Goal: Task Accomplishment & Management: Complete application form

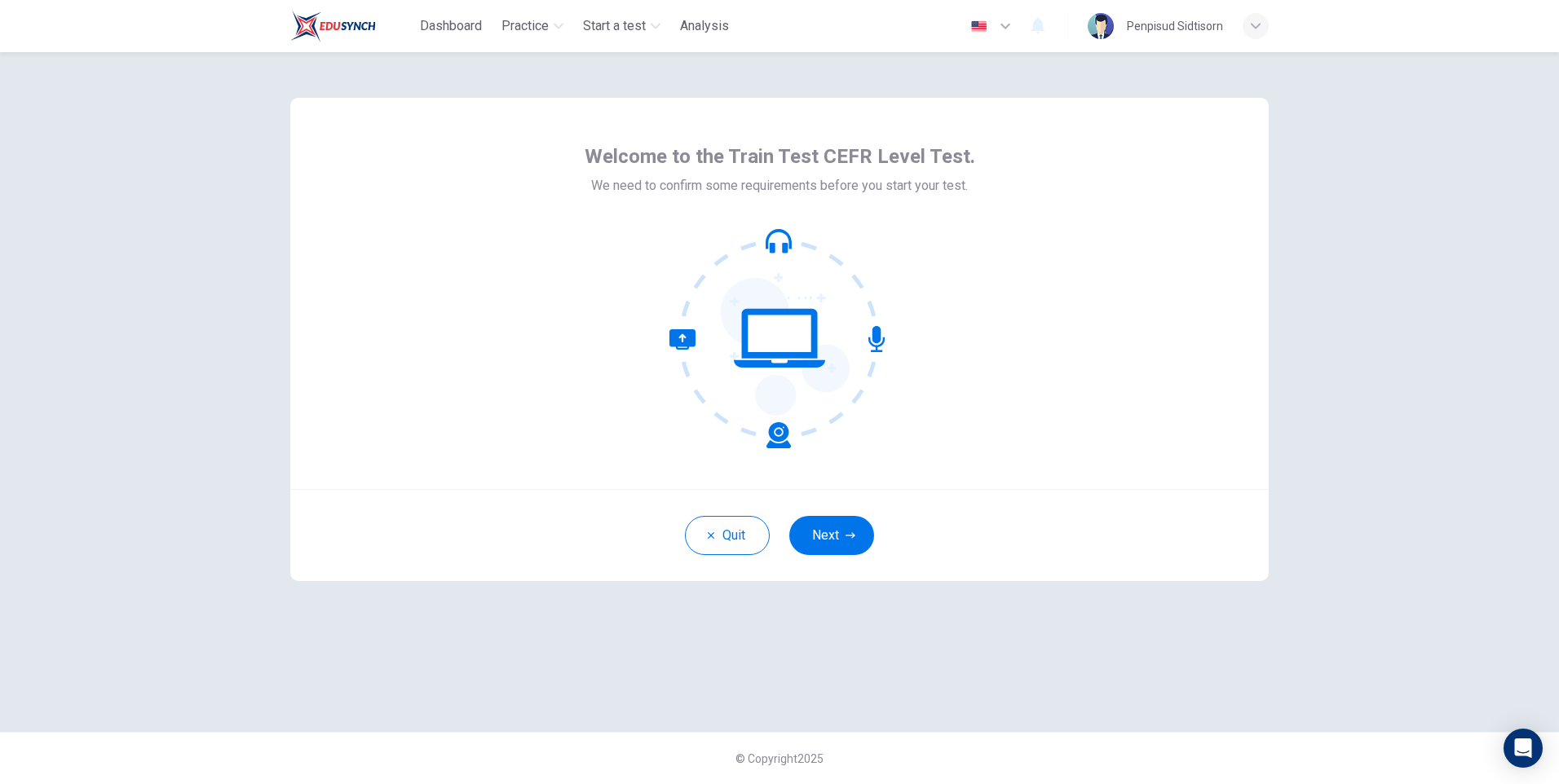
drag, startPoint x: 1379, startPoint y: 601, endPoint x: 1131, endPoint y: 626, distance: 249.3
click at [1379, 601] on div "Welcome to the Train Test CEFR Level Test. We need to confirm some requirements…" at bounding box center [780, 417] width 1559 height 732
click at [858, 552] on button "Next" at bounding box center [831, 535] width 85 height 39
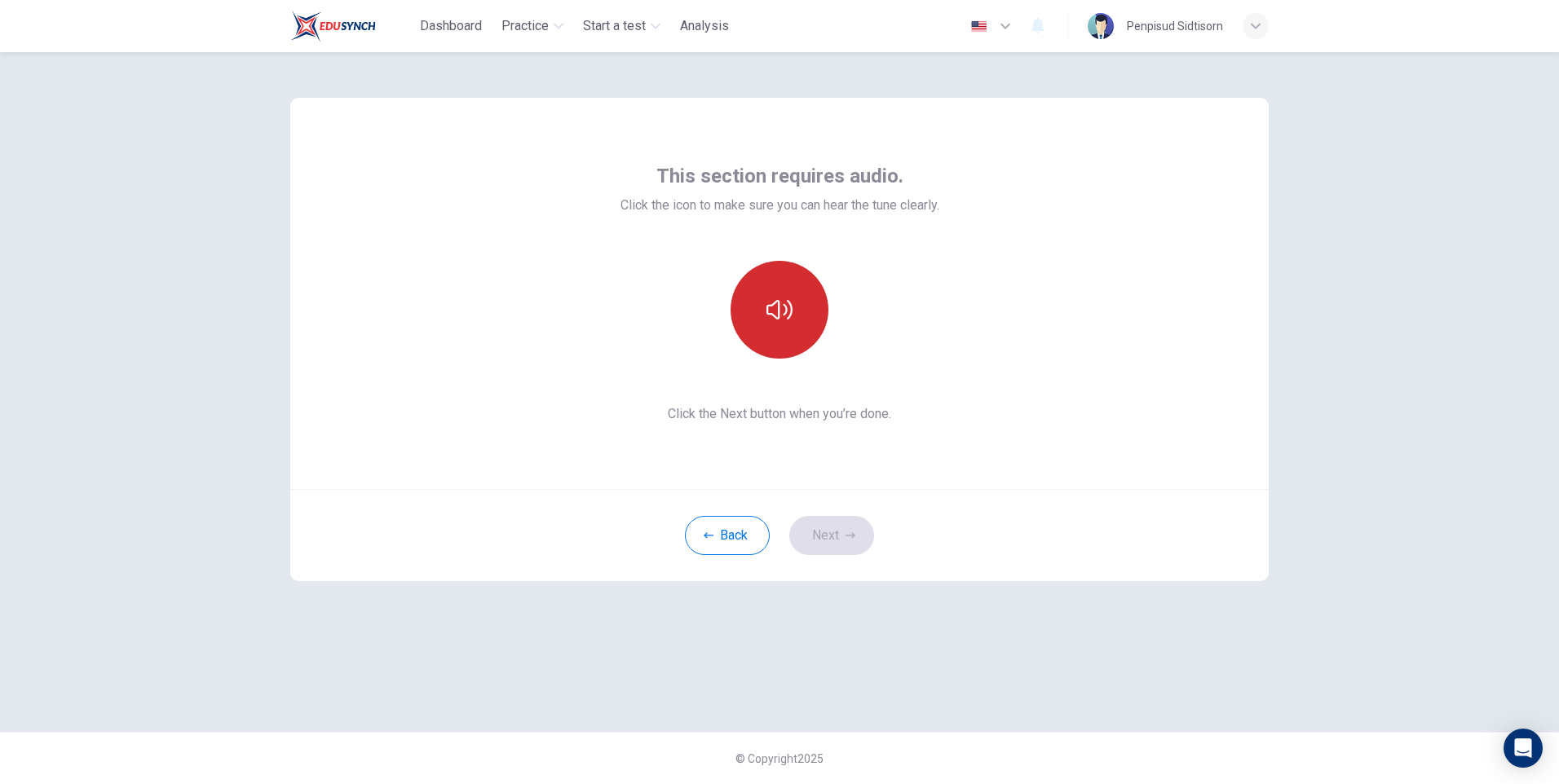
click at [778, 282] on button "button" at bounding box center [780, 310] width 98 height 98
click at [1444, 628] on div "This section requires audio. Click the icon to make sure you can hear the tune …" at bounding box center [780, 417] width 1559 height 732
click at [844, 540] on button "Next" at bounding box center [831, 535] width 85 height 39
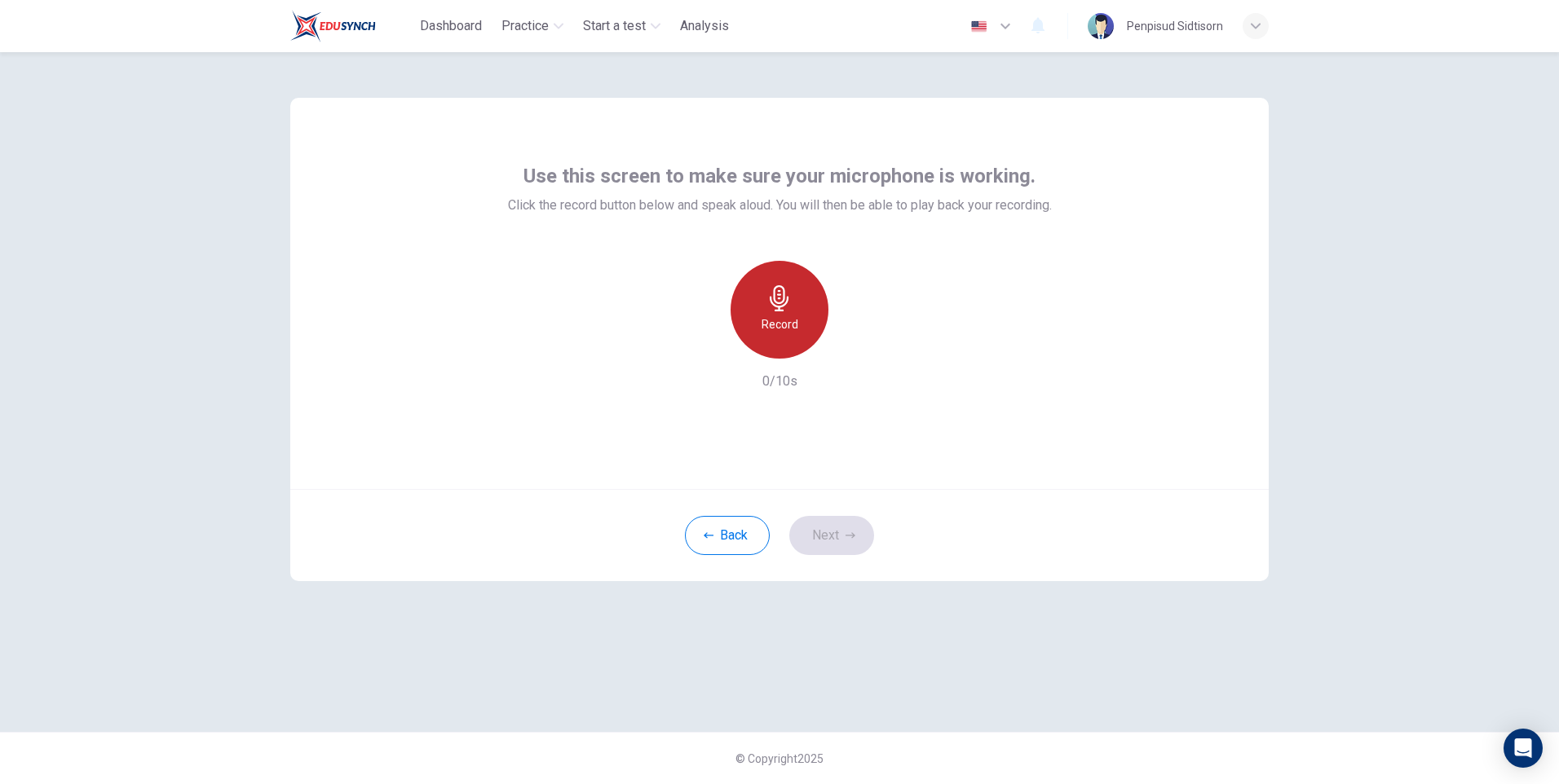
click at [795, 312] on div "Record" at bounding box center [780, 310] width 98 height 98
click at [844, 341] on div "button" at bounding box center [854, 345] width 26 height 26
click at [830, 535] on button "Next" at bounding box center [831, 535] width 85 height 39
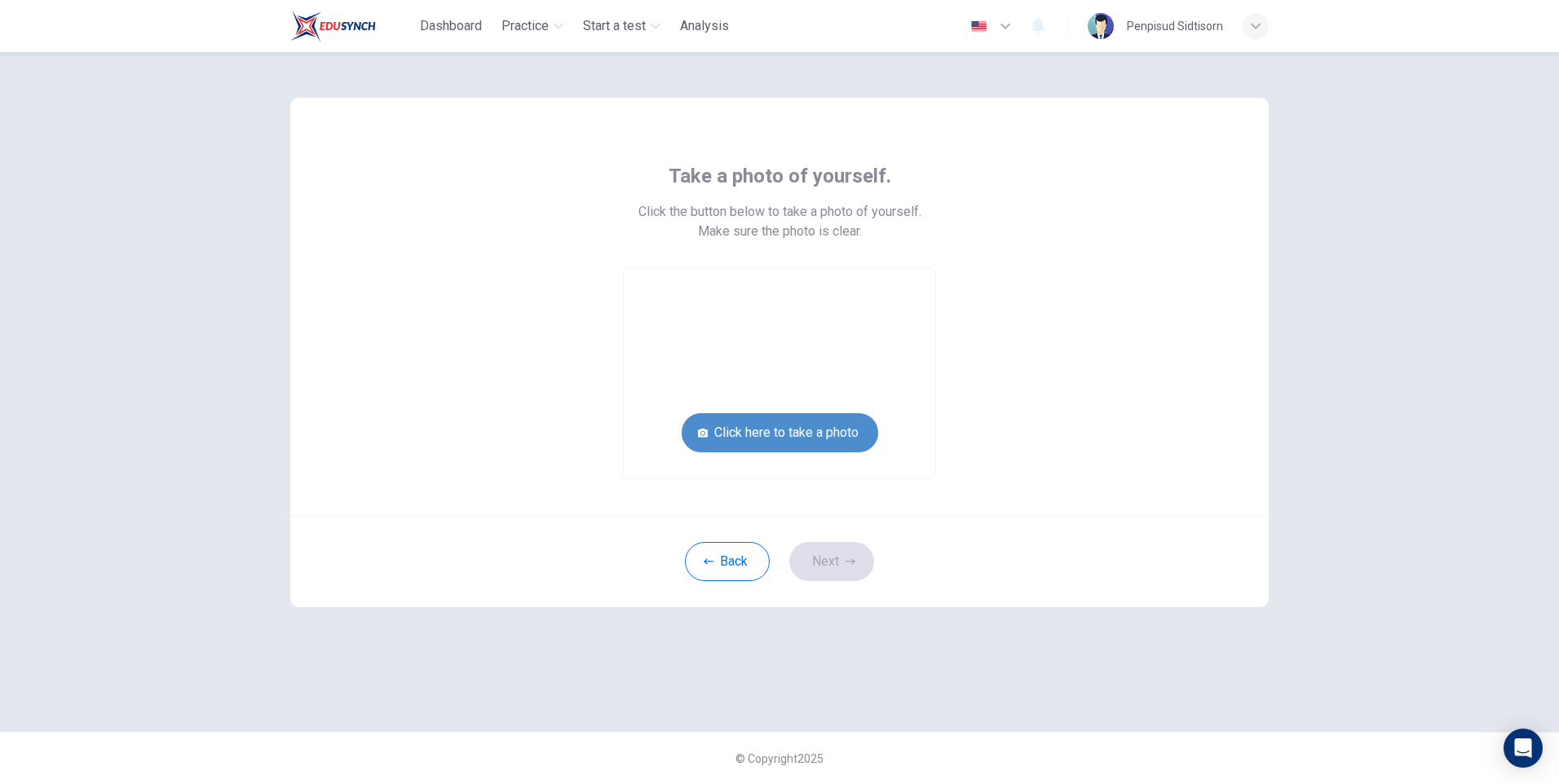
click at [793, 428] on button "Click here to take a photo" at bounding box center [780, 433] width 196 height 39
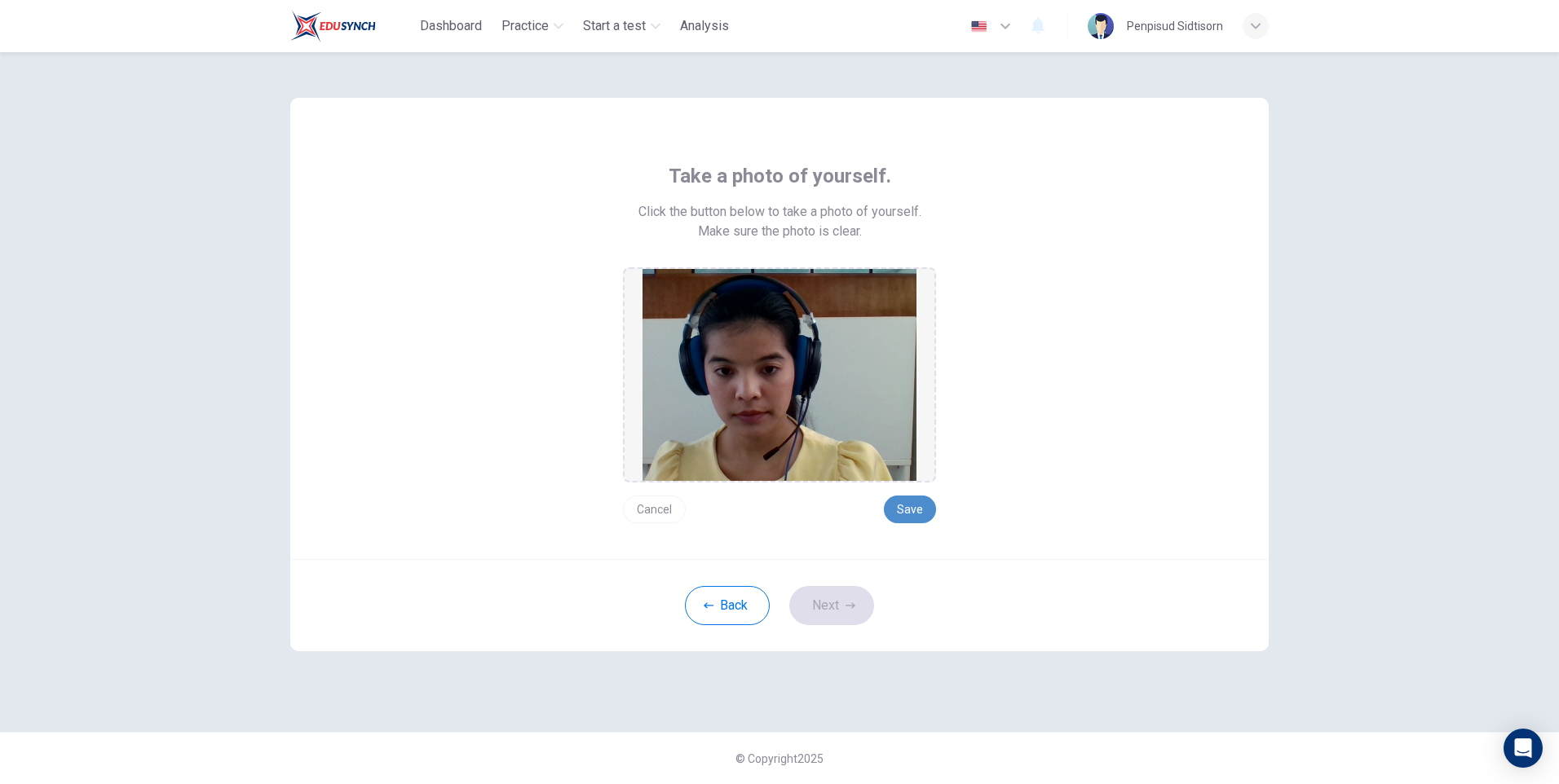
click at [928, 496] on button "Save" at bounding box center [909, 509] width 52 height 28
click at [847, 605] on icon "button" at bounding box center [851, 605] width 10 height 6
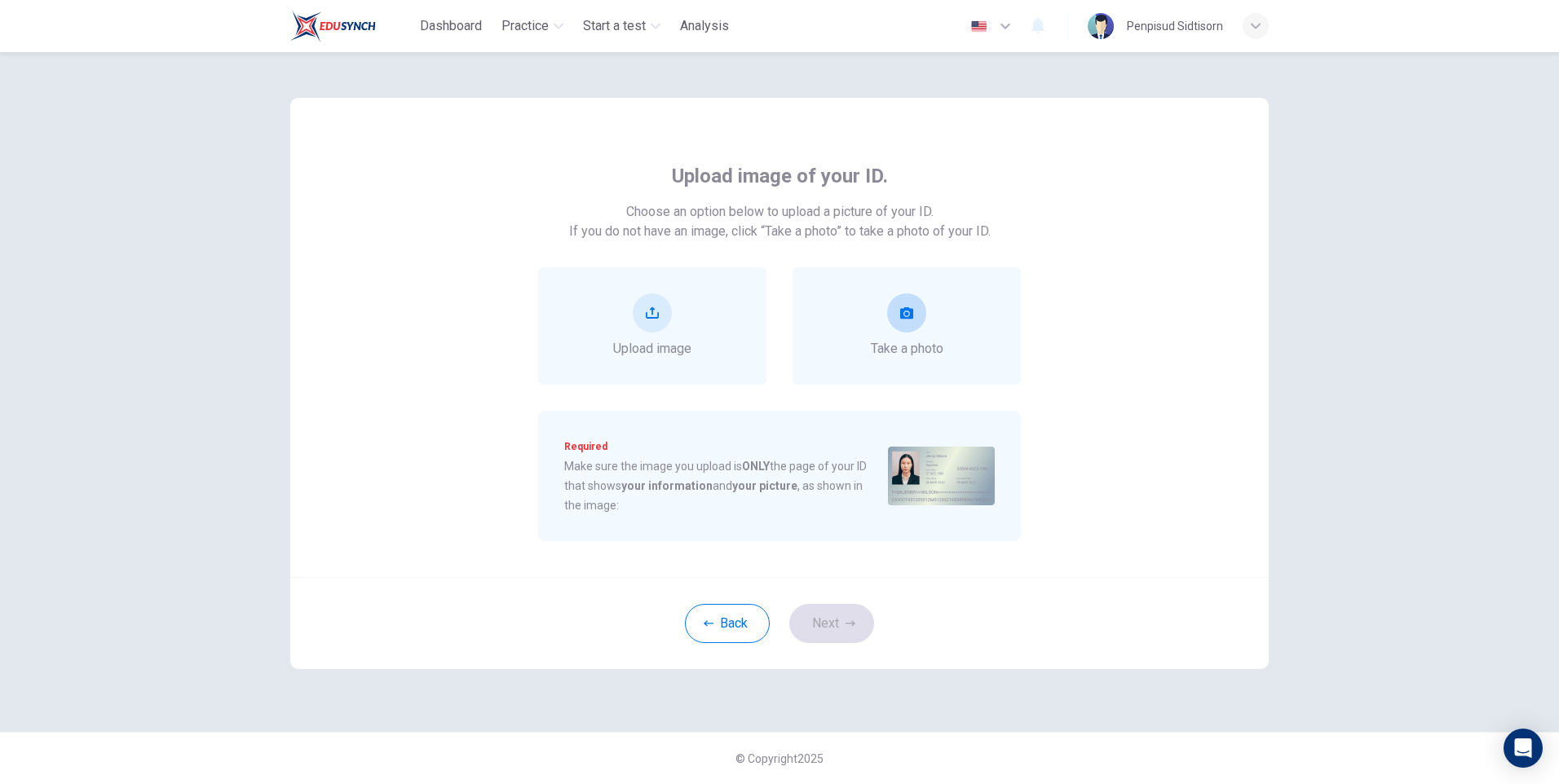
click at [897, 318] on button "take photo" at bounding box center [907, 313] width 39 height 39
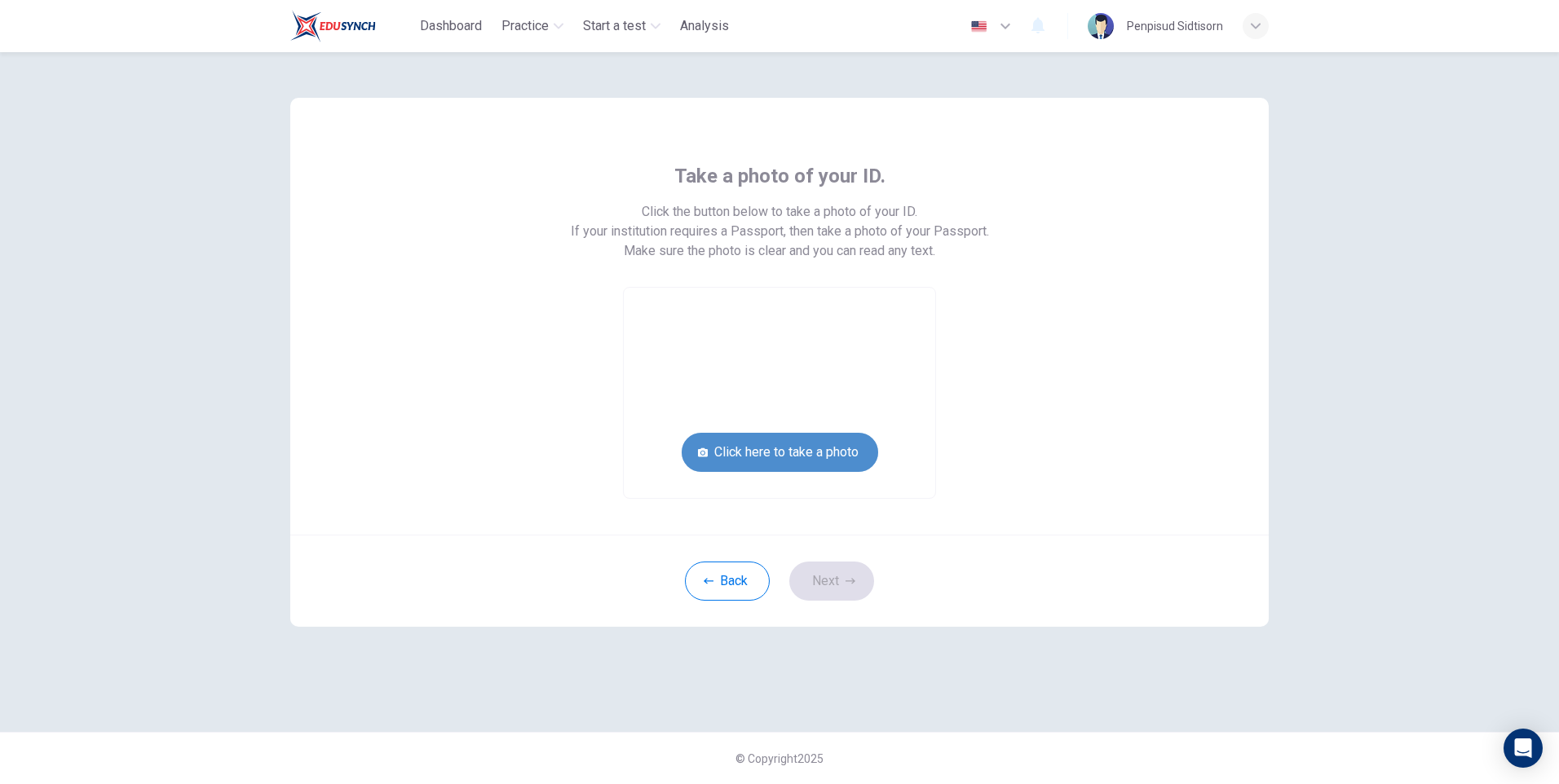
click at [856, 454] on button "Click here to take a photo" at bounding box center [780, 452] width 196 height 39
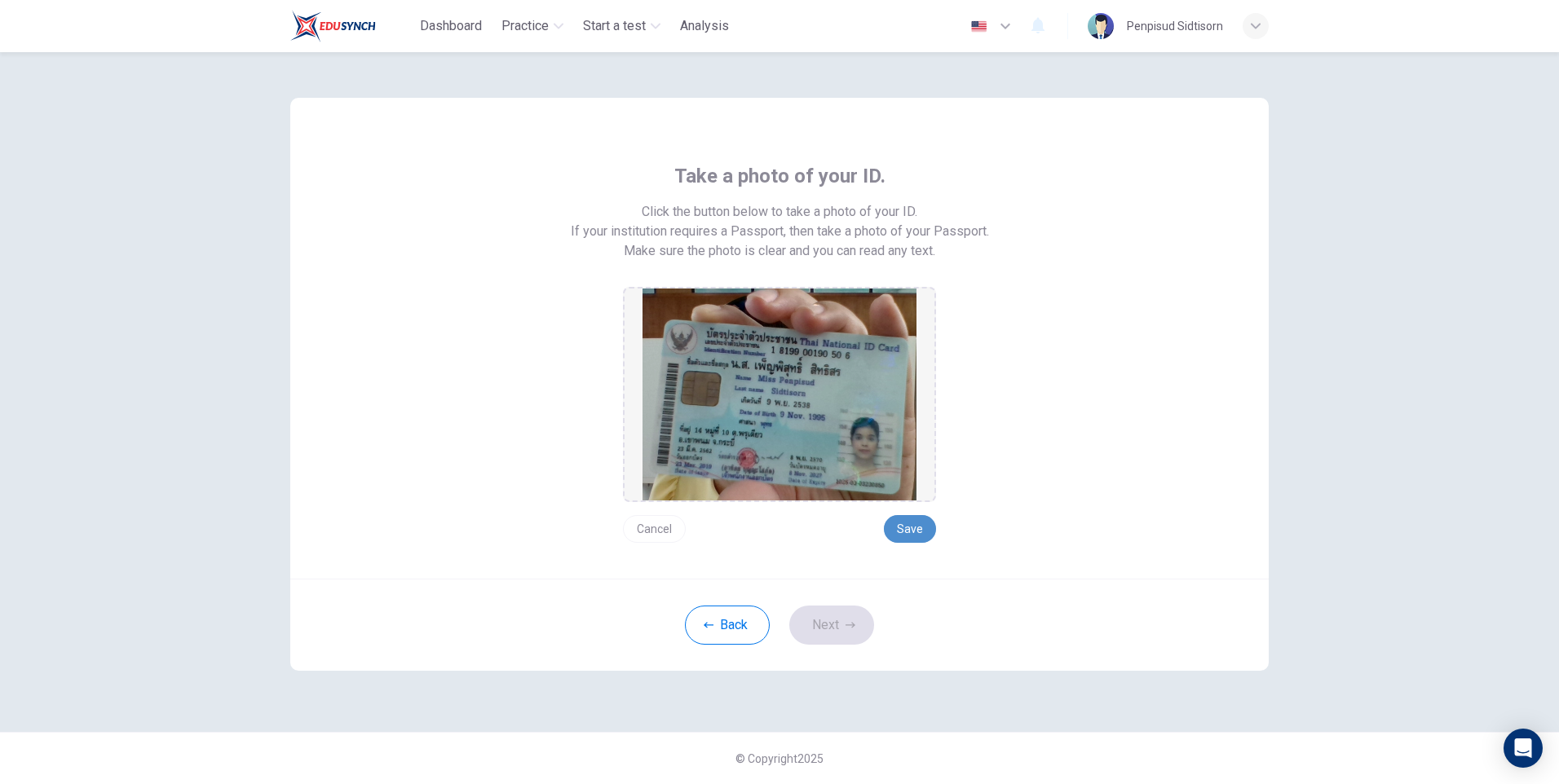
click at [916, 516] on button "Save" at bounding box center [909, 528] width 52 height 28
click at [902, 529] on button "Save" at bounding box center [909, 528] width 52 height 28
click at [911, 530] on button "Save" at bounding box center [909, 528] width 52 height 28
click at [906, 526] on button "Save" at bounding box center [909, 528] width 52 height 28
drag, startPoint x: 836, startPoint y: 629, endPoint x: 825, endPoint y: 627, distance: 11.2
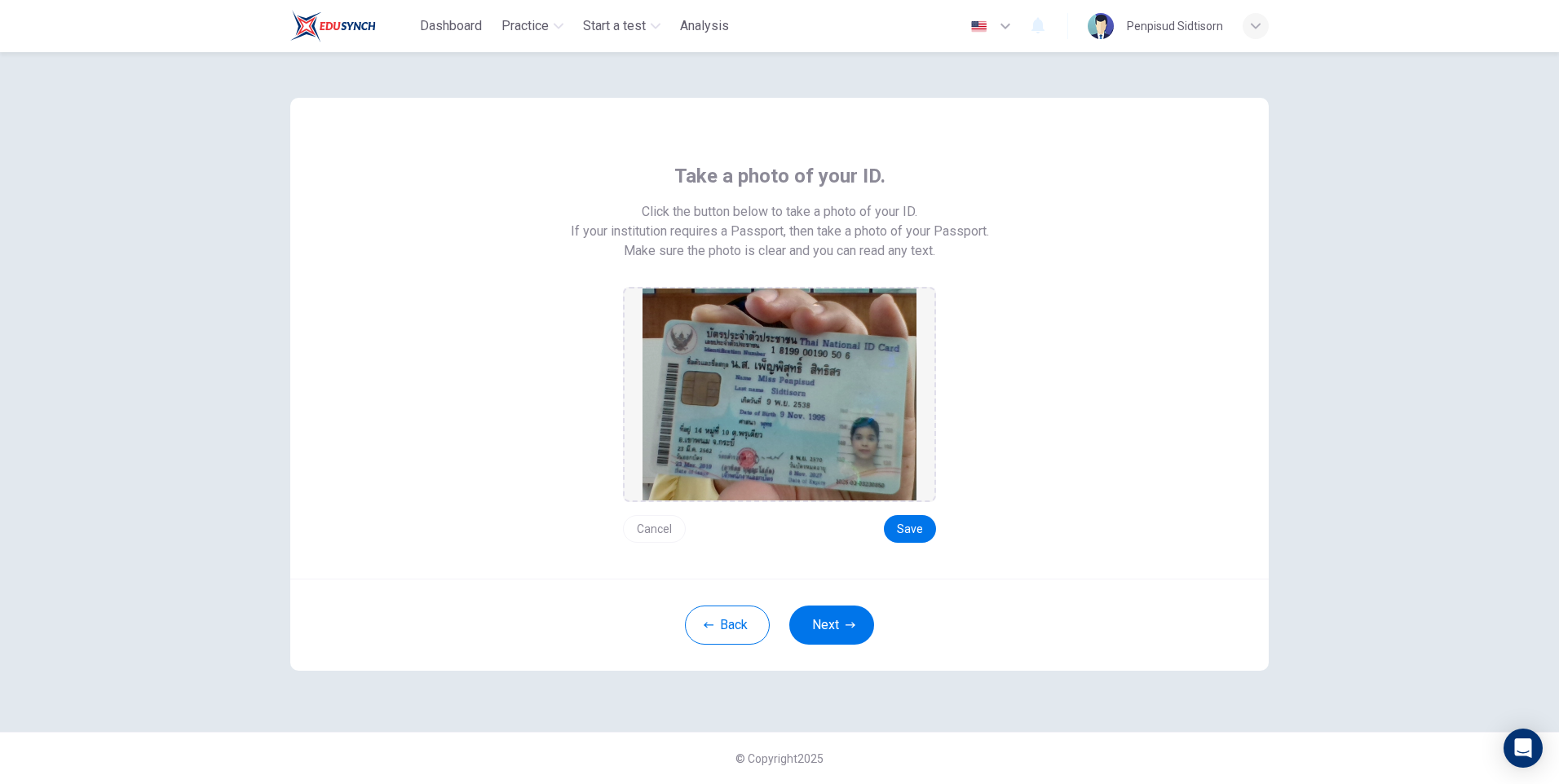
click at [835, 629] on button "Next" at bounding box center [831, 624] width 85 height 39
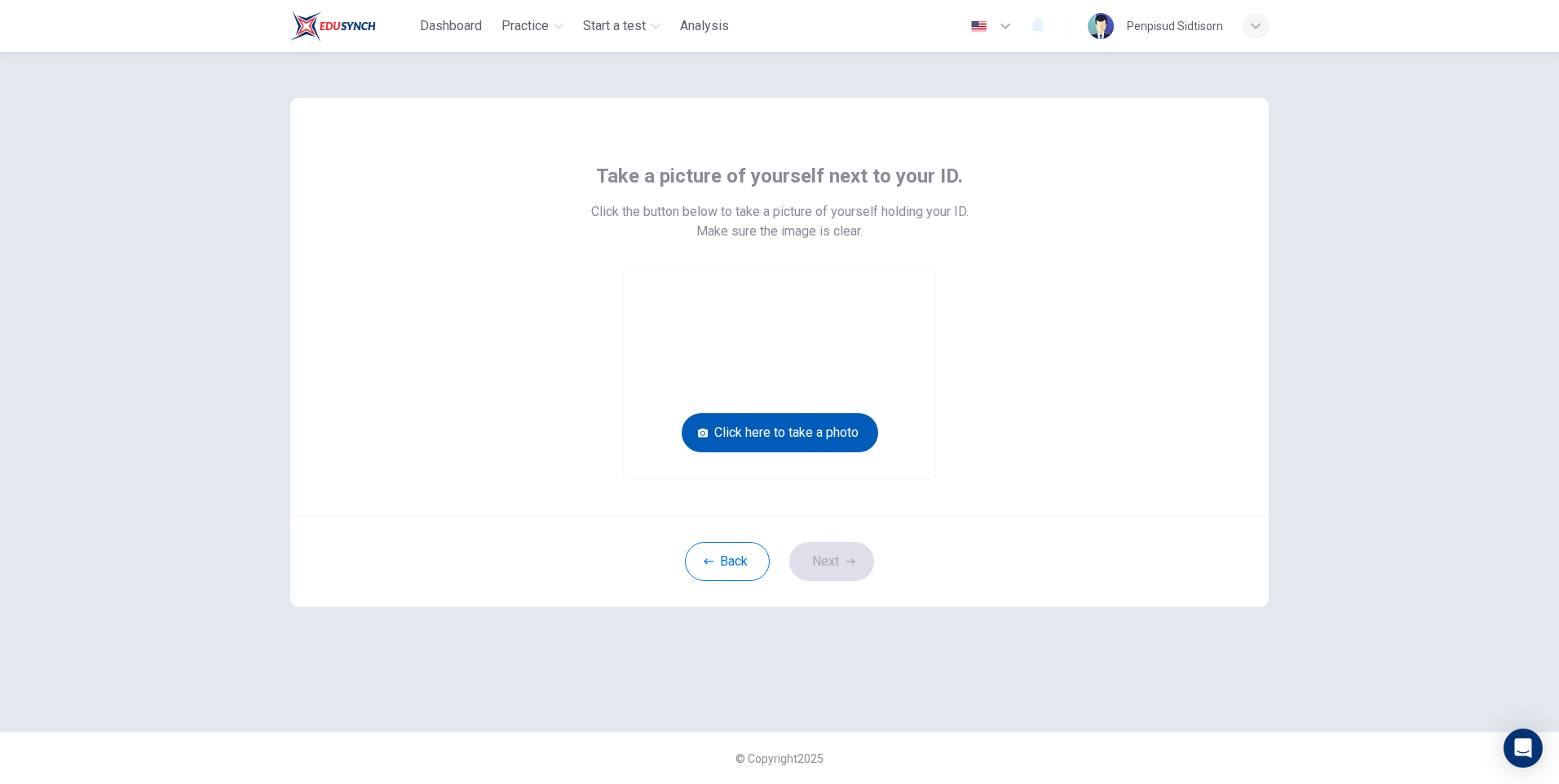
click at [798, 430] on button "Click here to take a photo" at bounding box center [780, 433] width 196 height 39
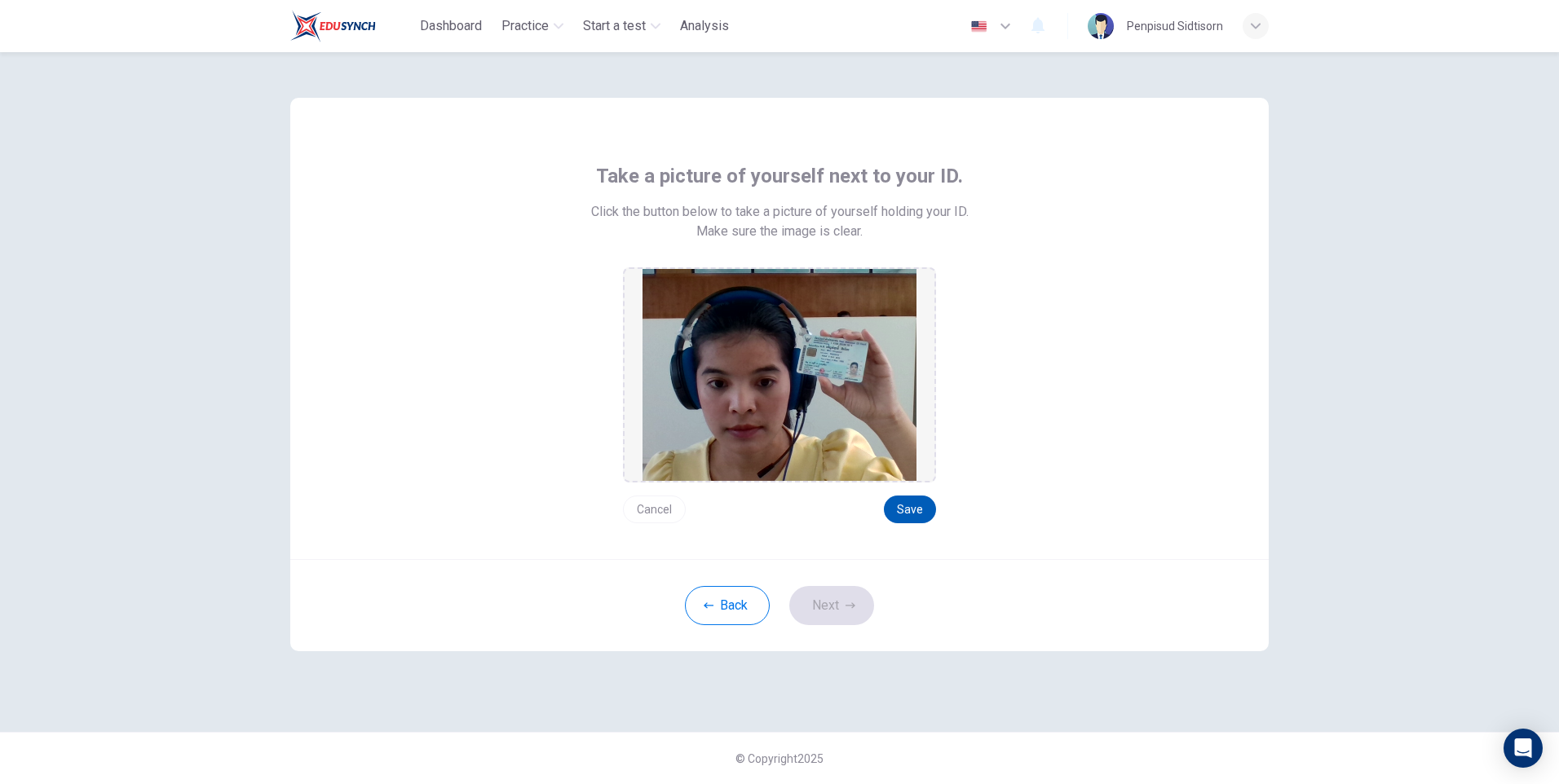
click at [900, 503] on button "Save" at bounding box center [909, 509] width 52 height 28
click at [841, 618] on button "Next" at bounding box center [831, 605] width 85 height 39
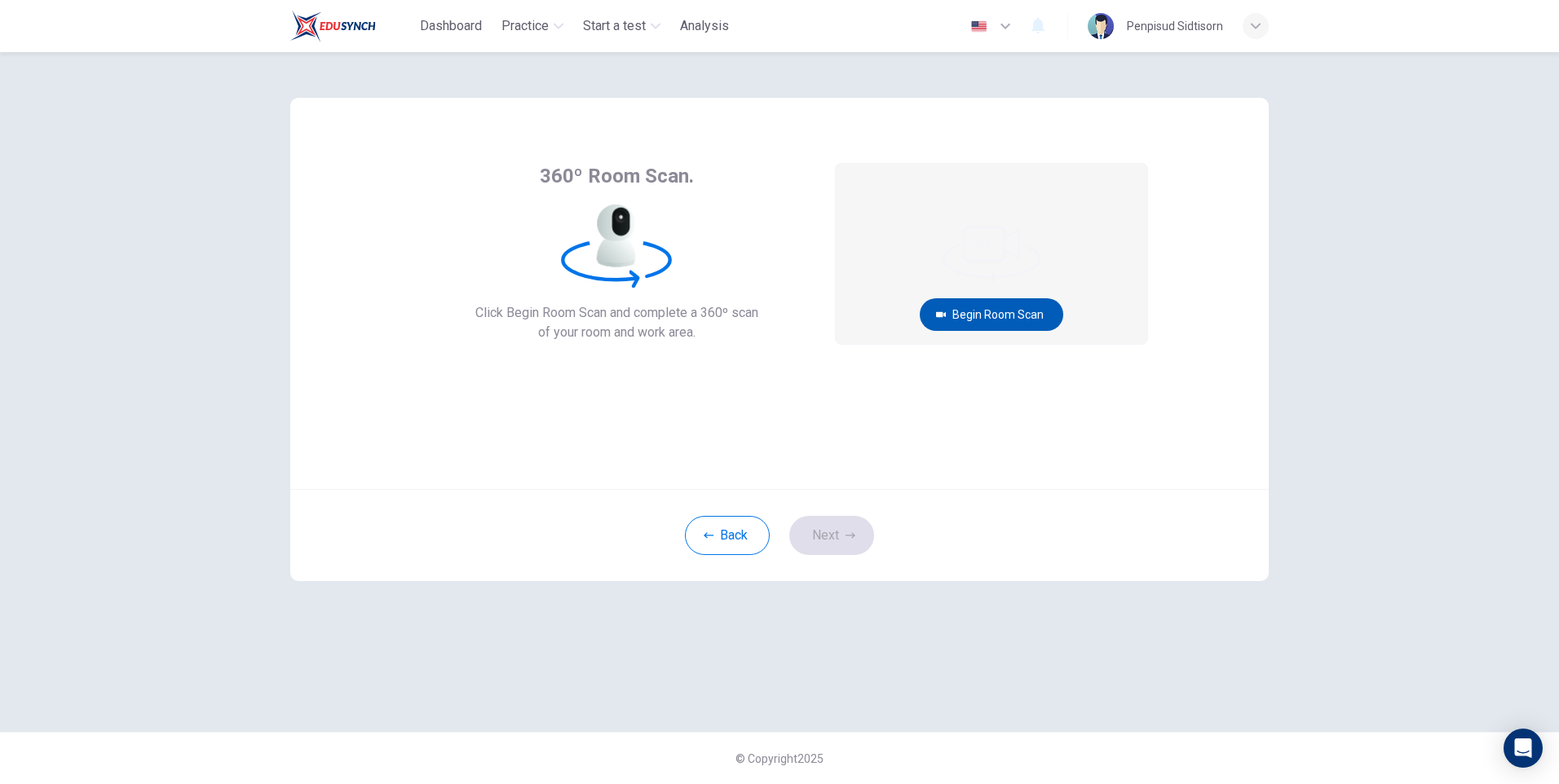
click at [1035, 309] on button "Begin Room Scan" at bounding box center [991, 315] width 143 height 33
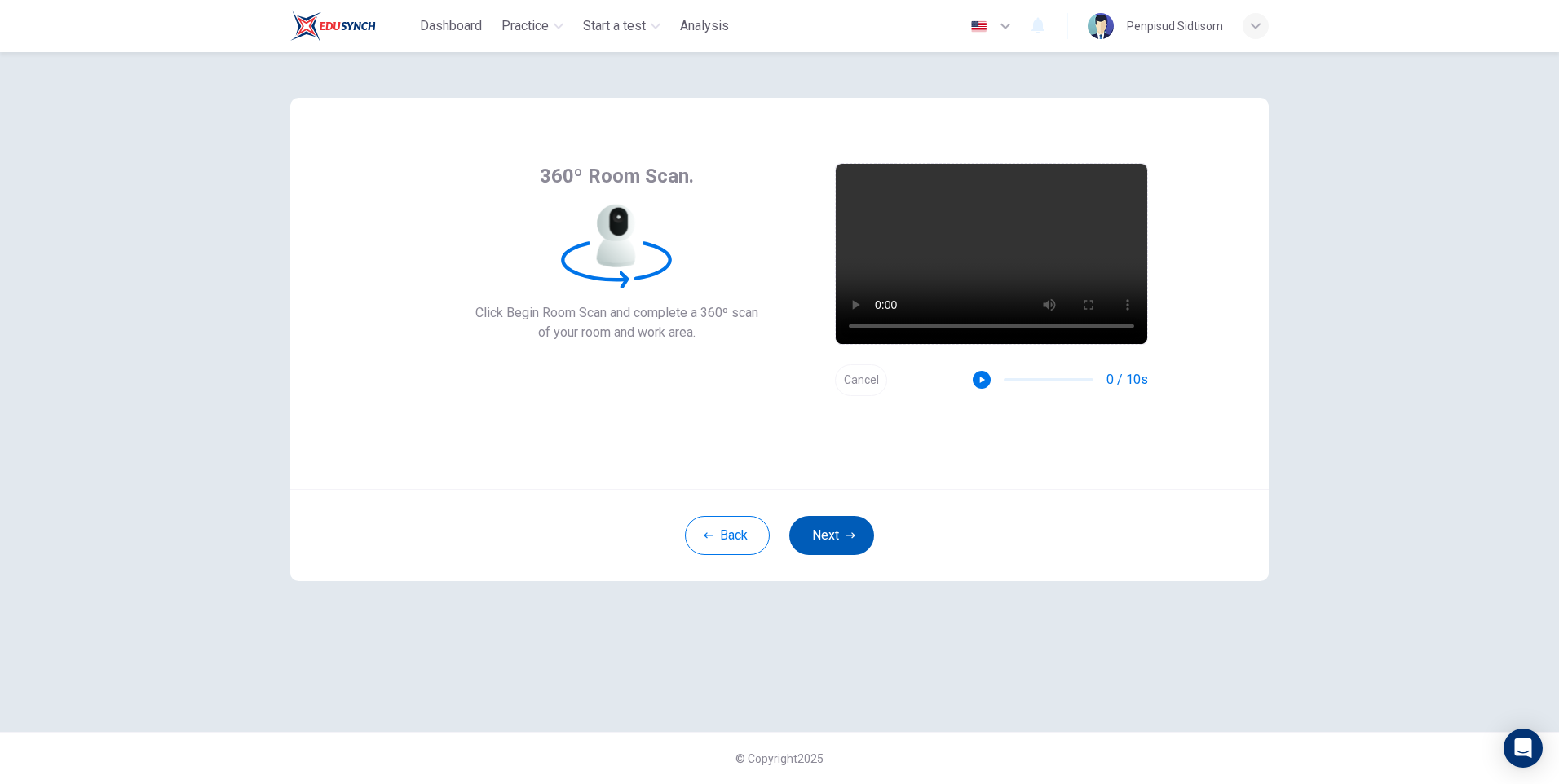
click at [844, 539] on button "Next" at bounding box center [831, 535] width 85 height 39
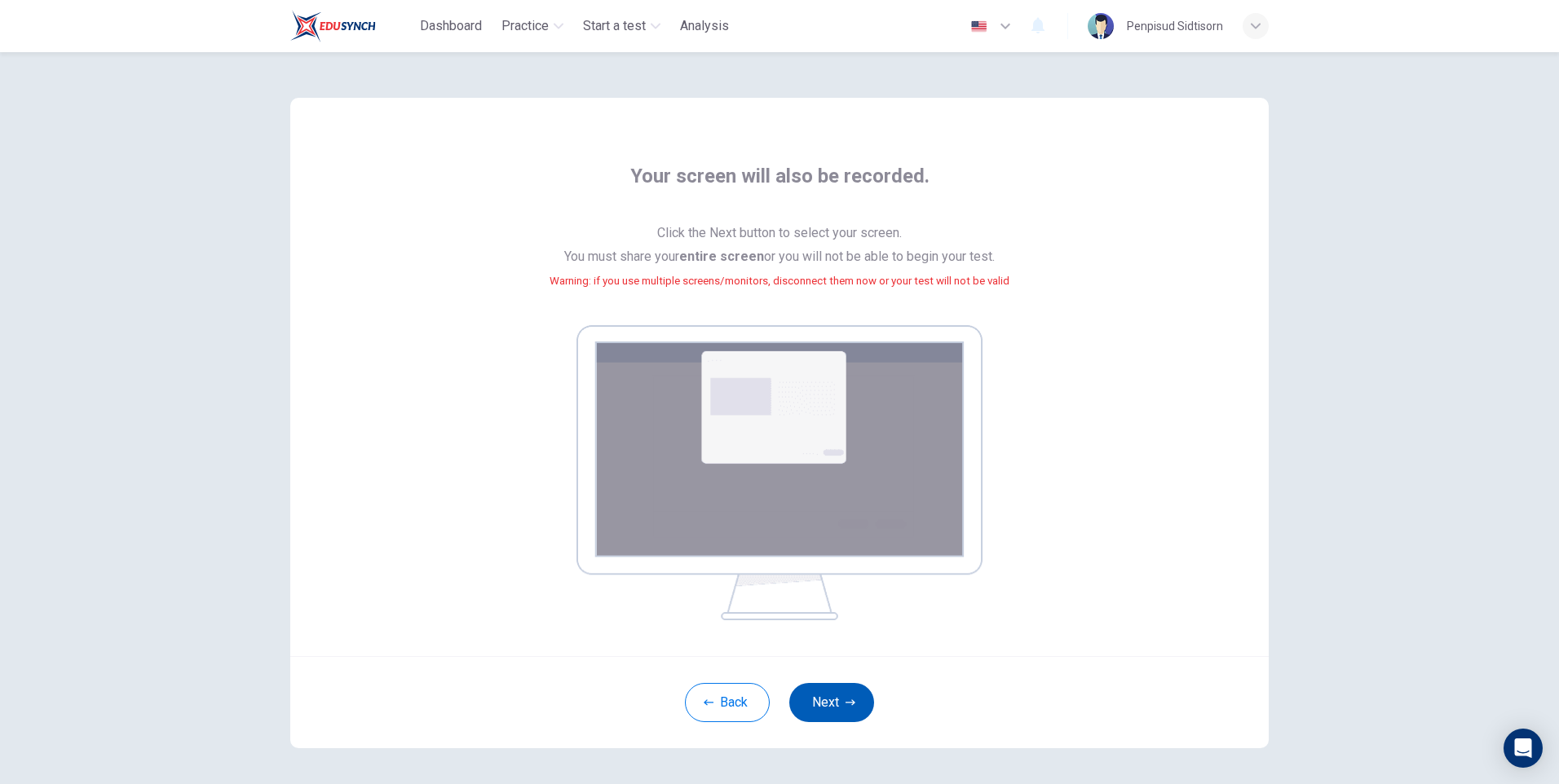
click at [845, 711] on button "Next" at bounding box center [831, 702] width 85 height 39
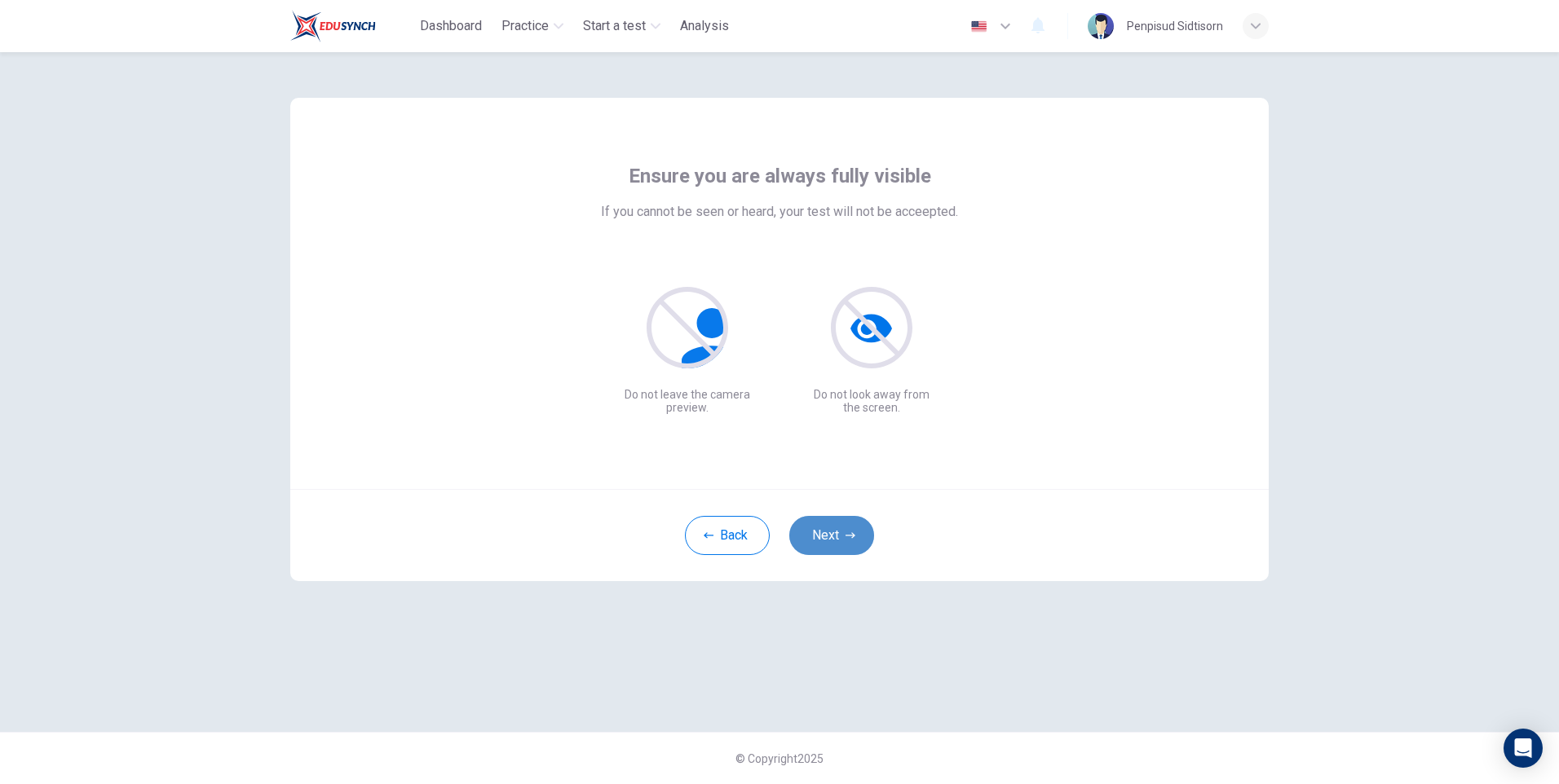
click at [842, 525] on button "Next" at bounding box center [831, 535] width 85 height 39
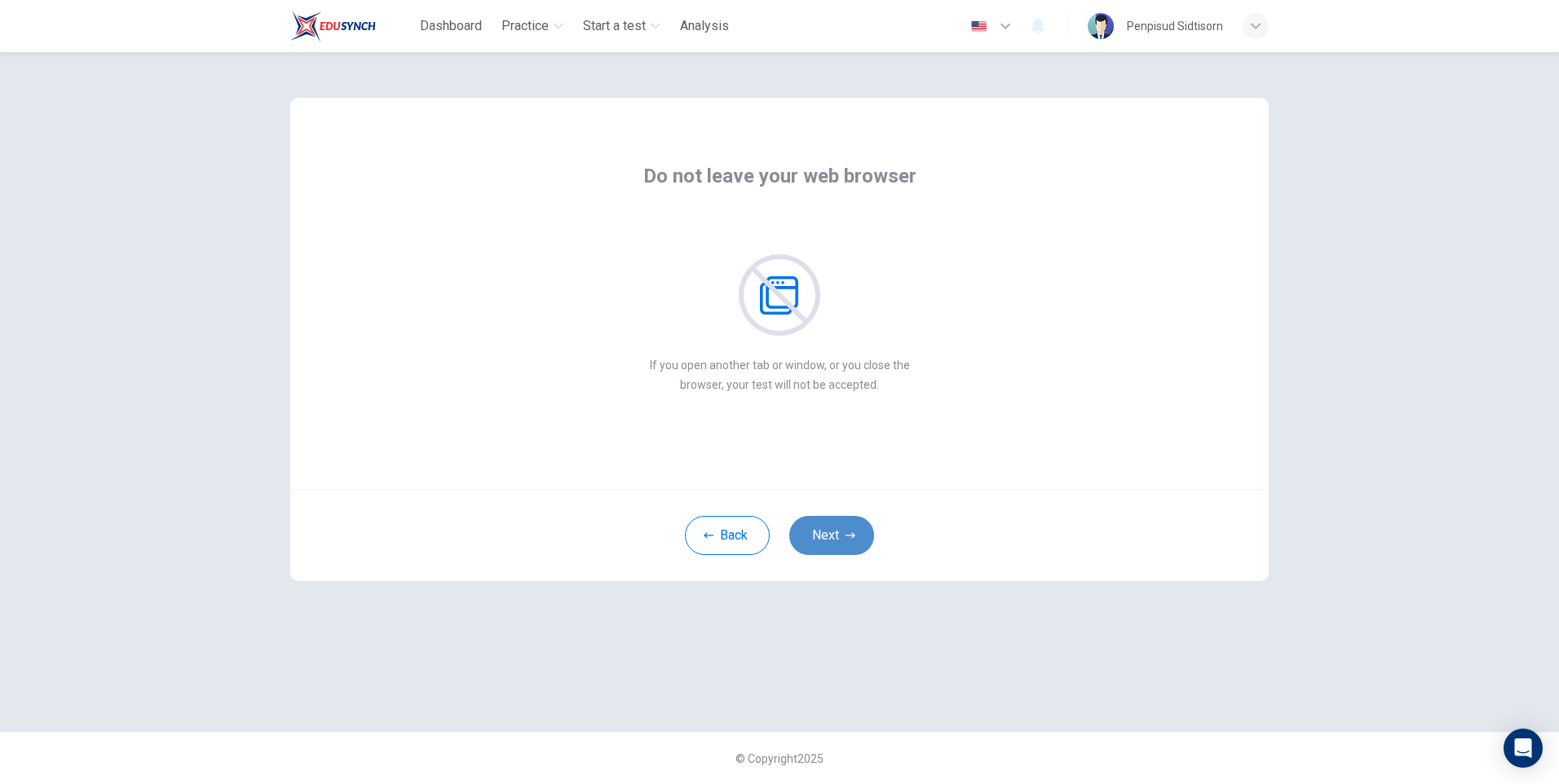
click at [842, 525] on button "Next" at bounding box center [831, 535] width 85 height 39
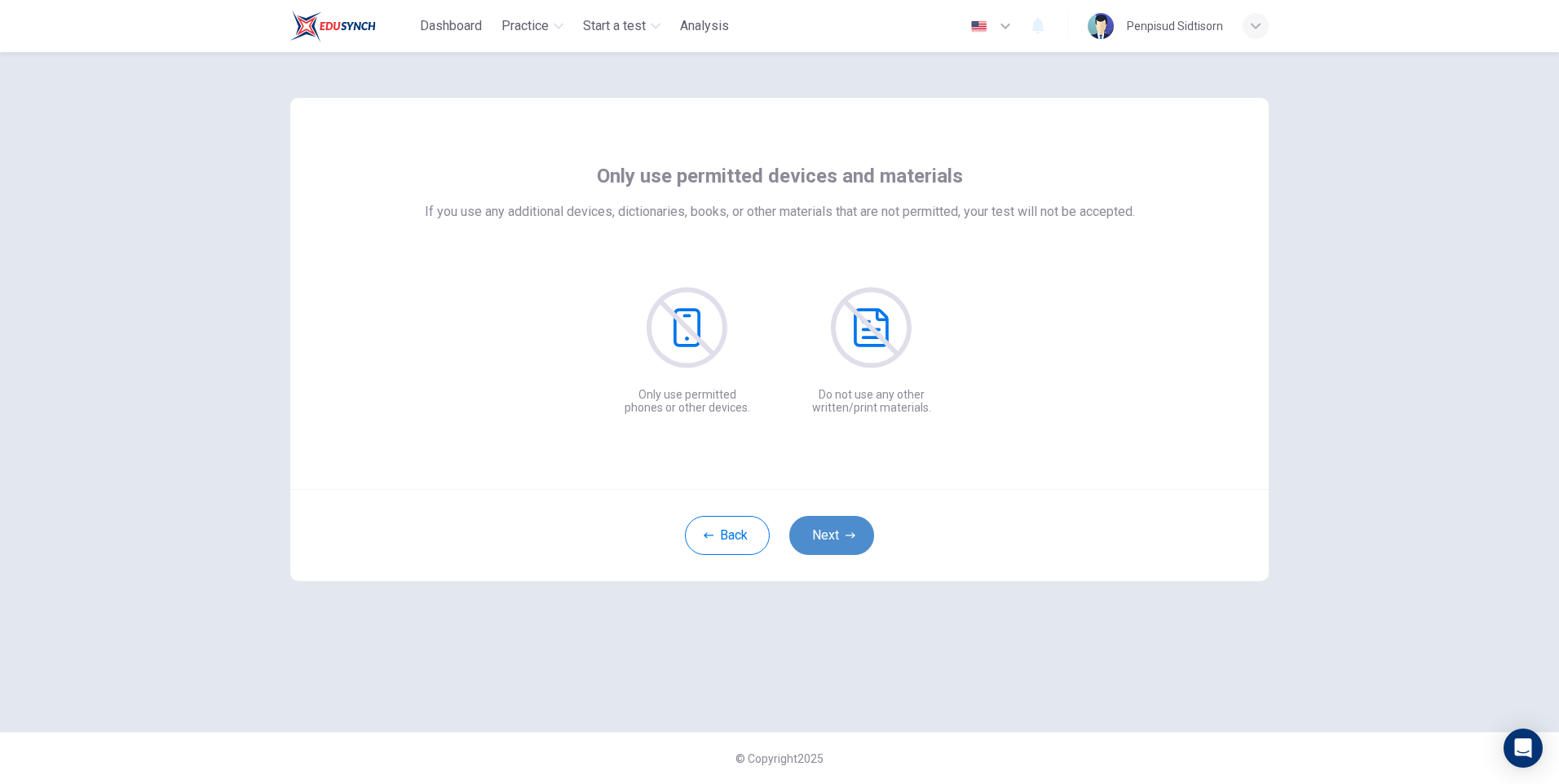
click at [842, 525] on button "Next" at bounding box center [831, 535] width 85 height 39
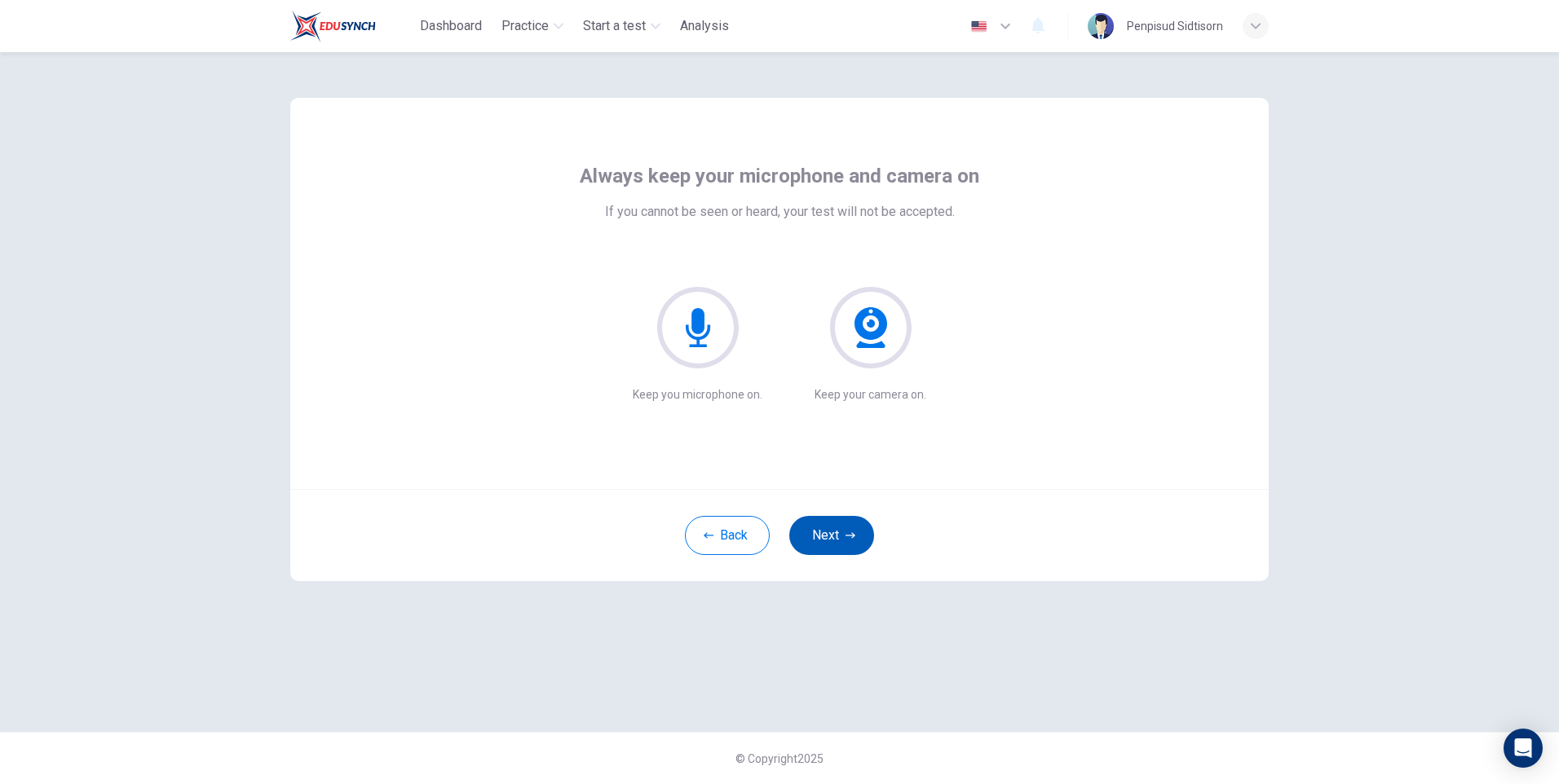
click at [842, 525] on button "Next" at bounding box center [831, 535] width 85 height 39
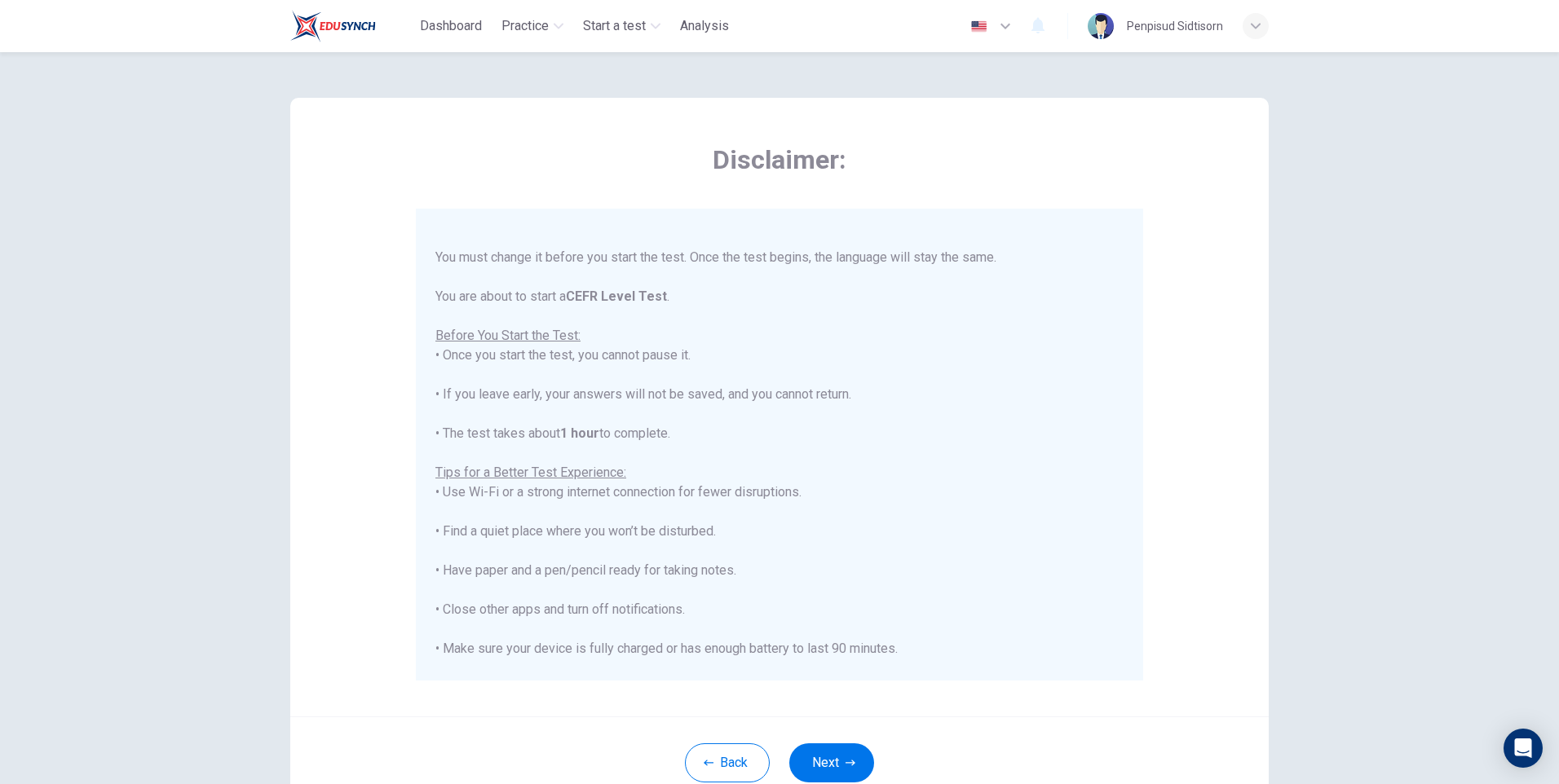
scroll to position [156, 0]
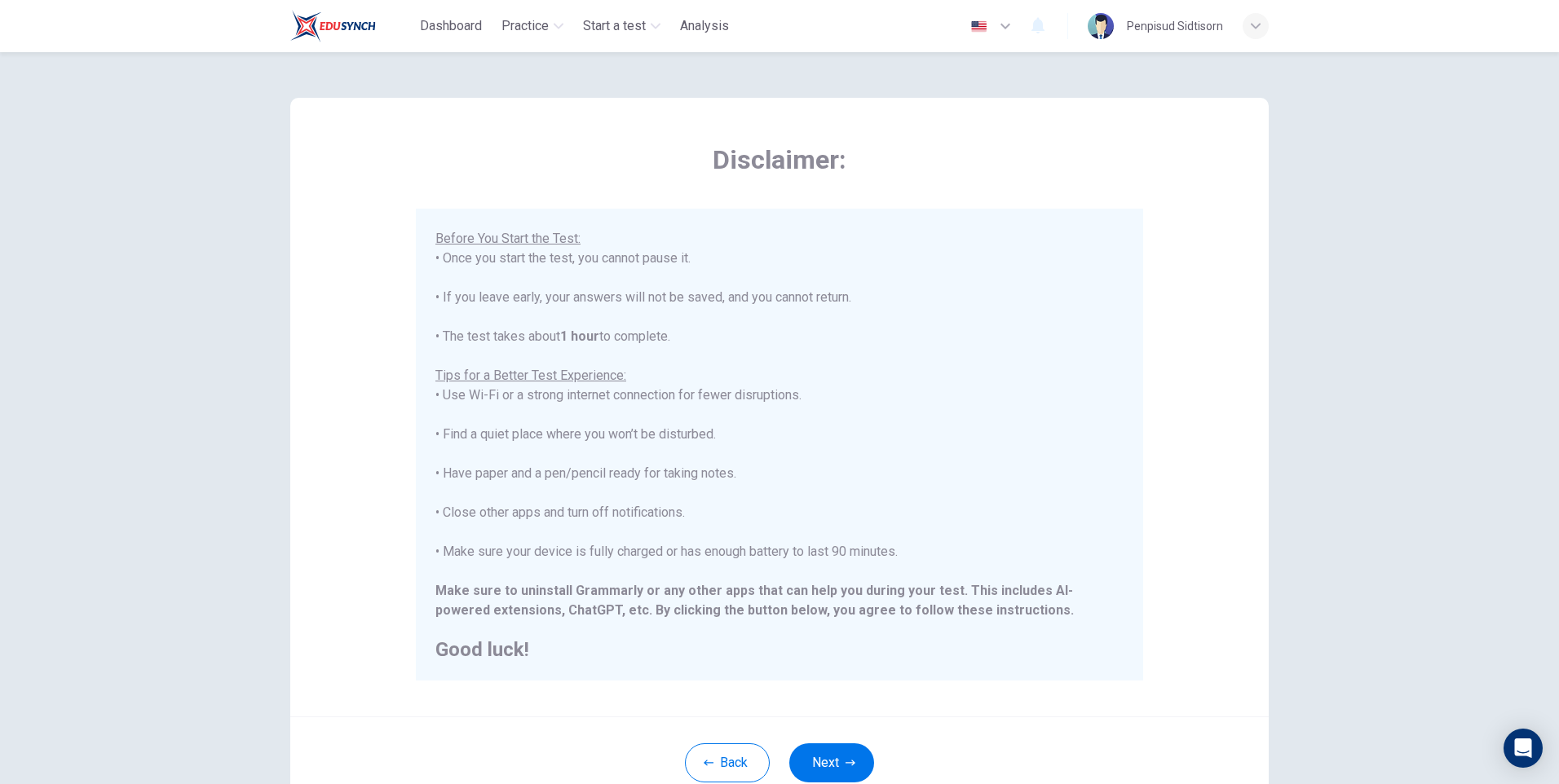
click at [841, 776] on button "Next" at bounding box center [831, 763] width 85 height 39
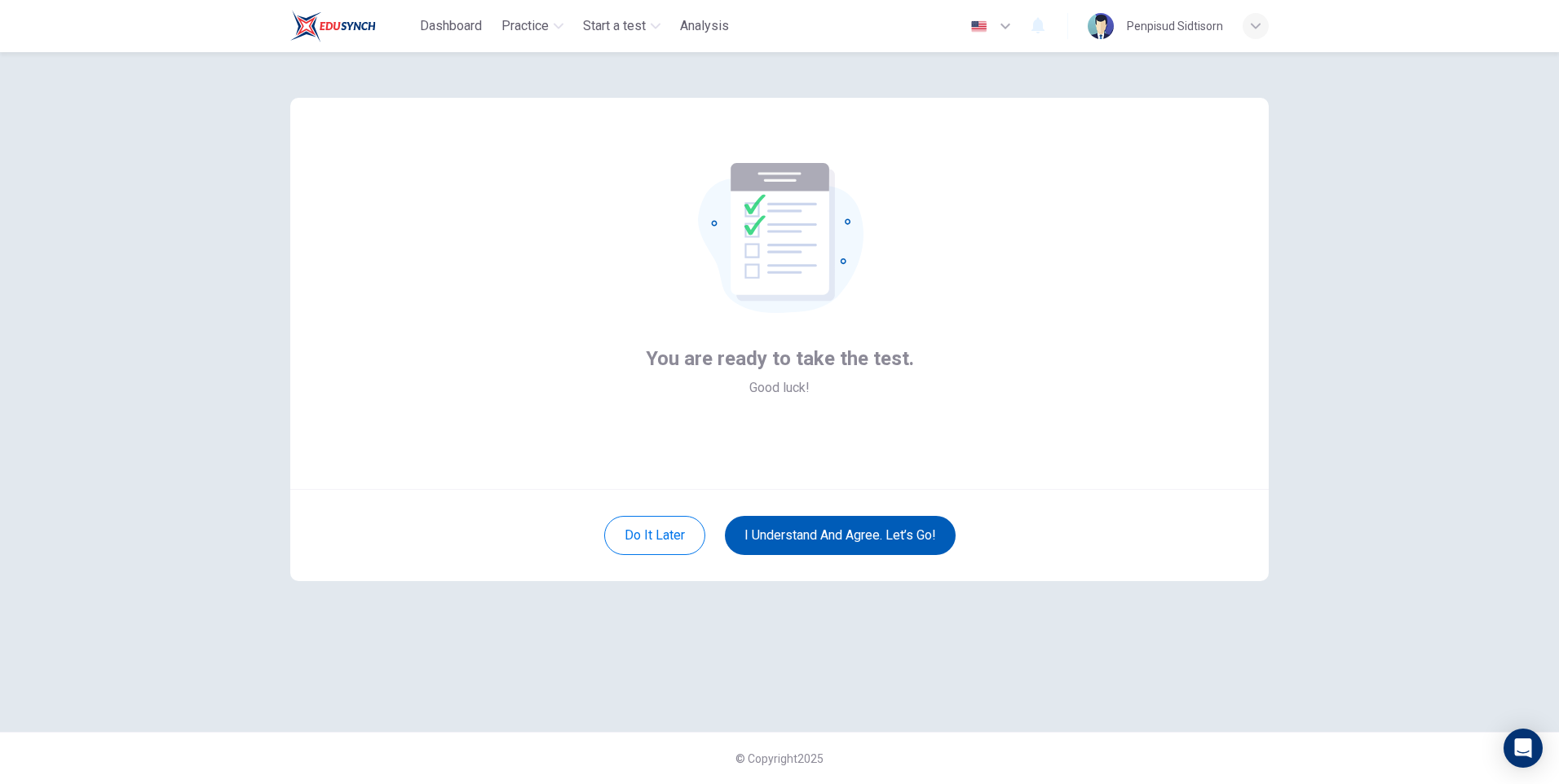
click at [844, 544] on button "I understand and agree. Let’s go!" at bounding box center [840, 535] width 231 height 39
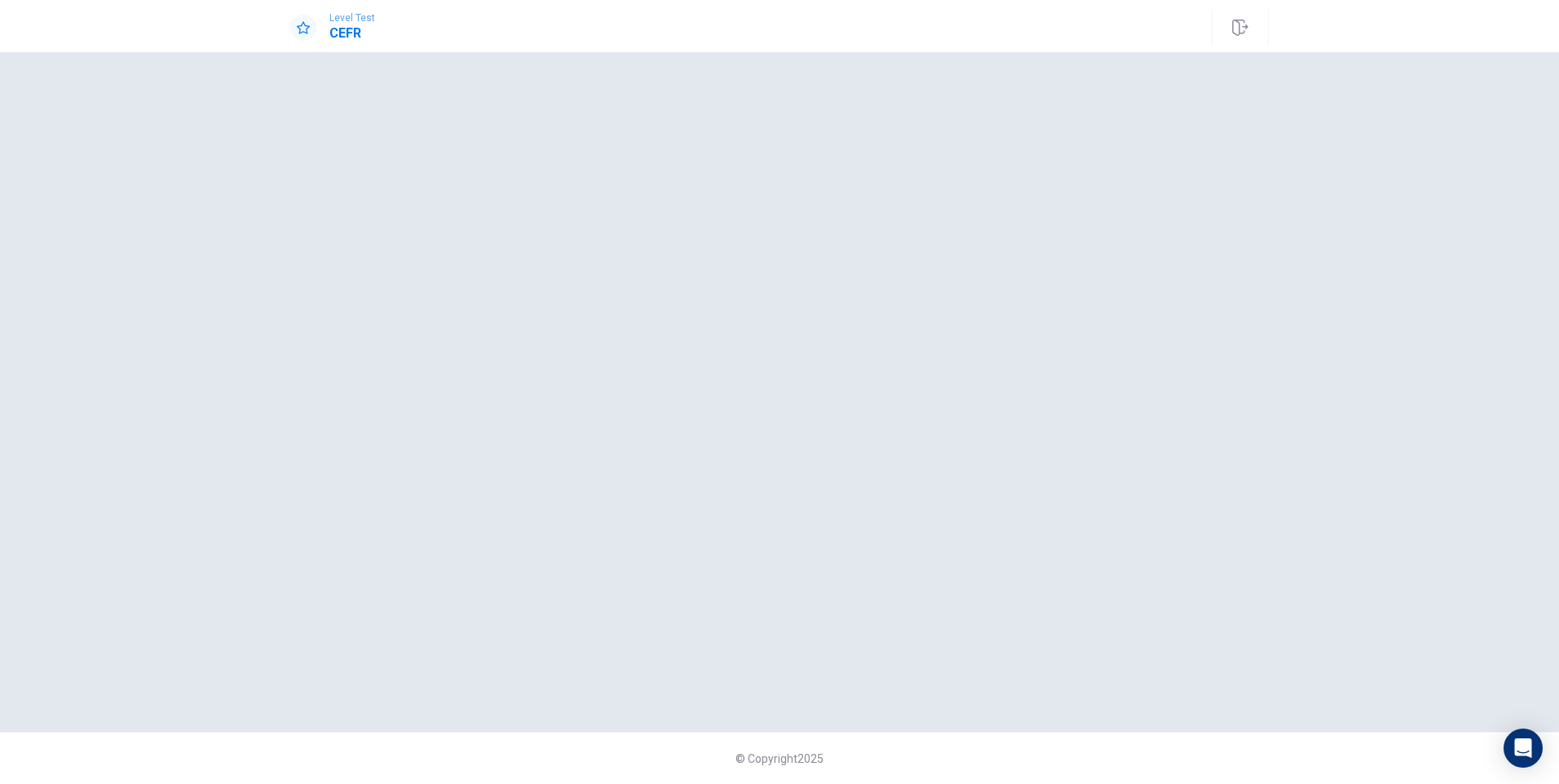
click at [1188, 136] on div "Level Test CEFR © Copyright 2025 Going somewhere? You are not allowed to open o…" at bounding box center [780, 392] width 1559 height 784
click at [1195, 123] on div at bounding box center [780, 392] width 979 height 615
